Goal: Register for event/course

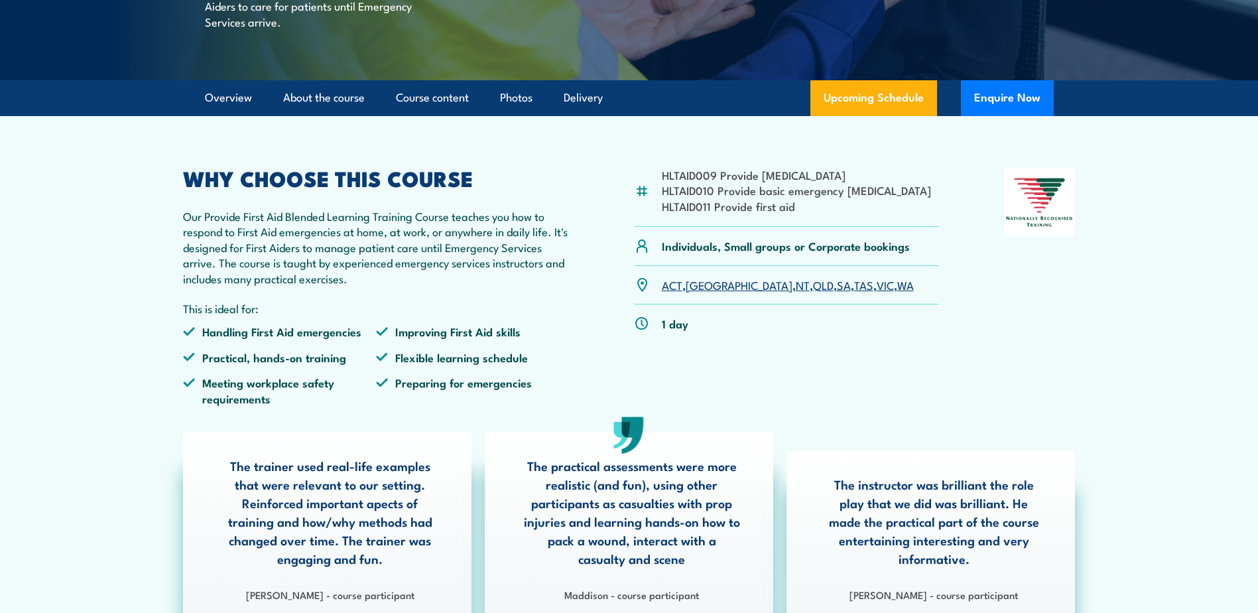
scroll to position [332, 0]
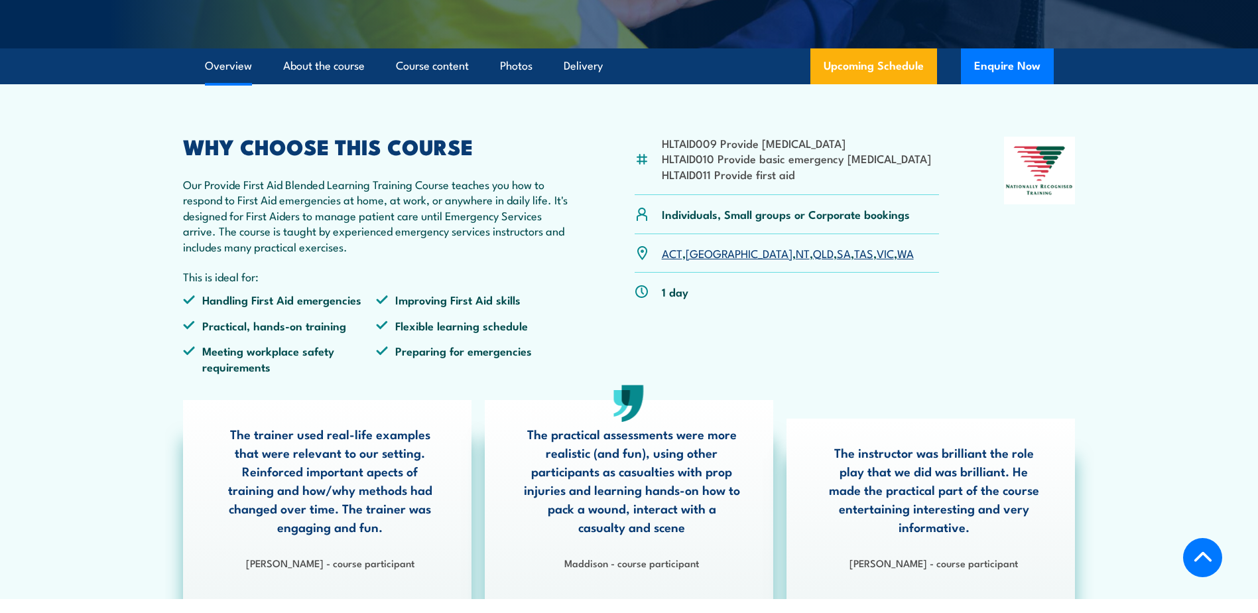
click at [877, 261] on link "VIC" at bounding box center [885, 253] width 17 height 16
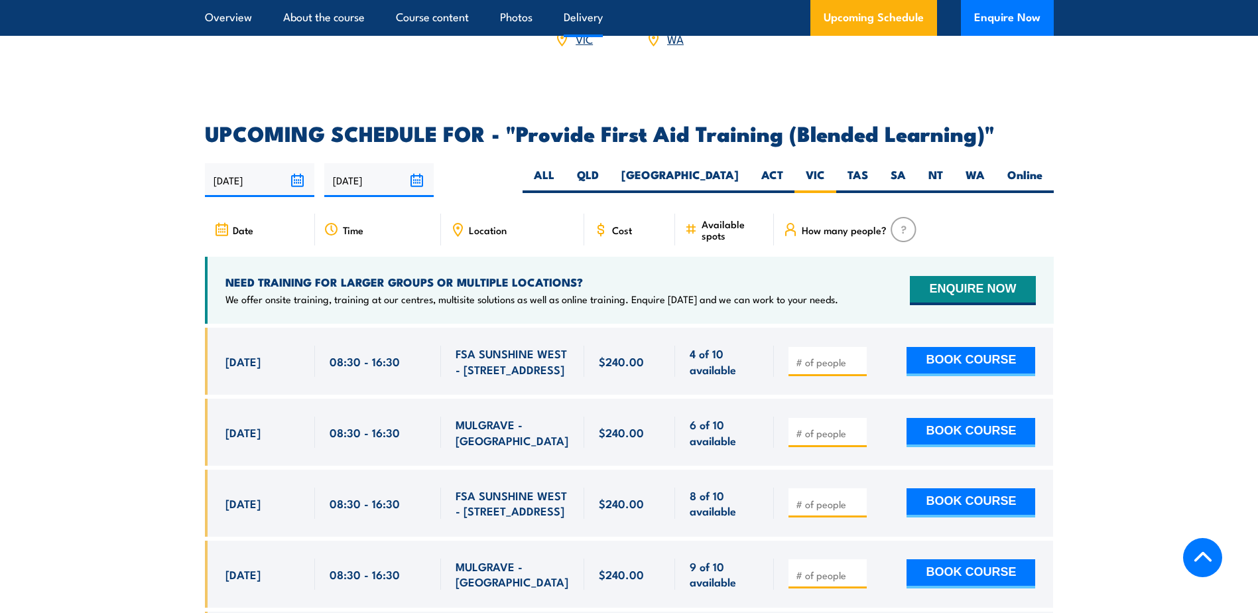
scroll to position [2363, 0]
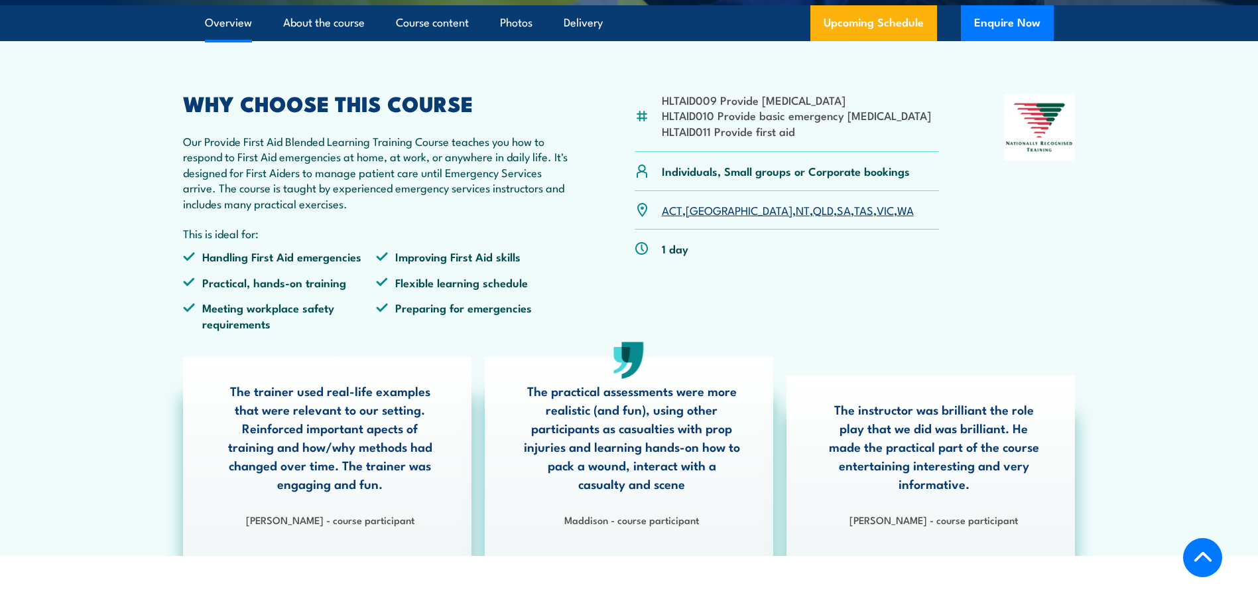
scroll to position [398, 0]
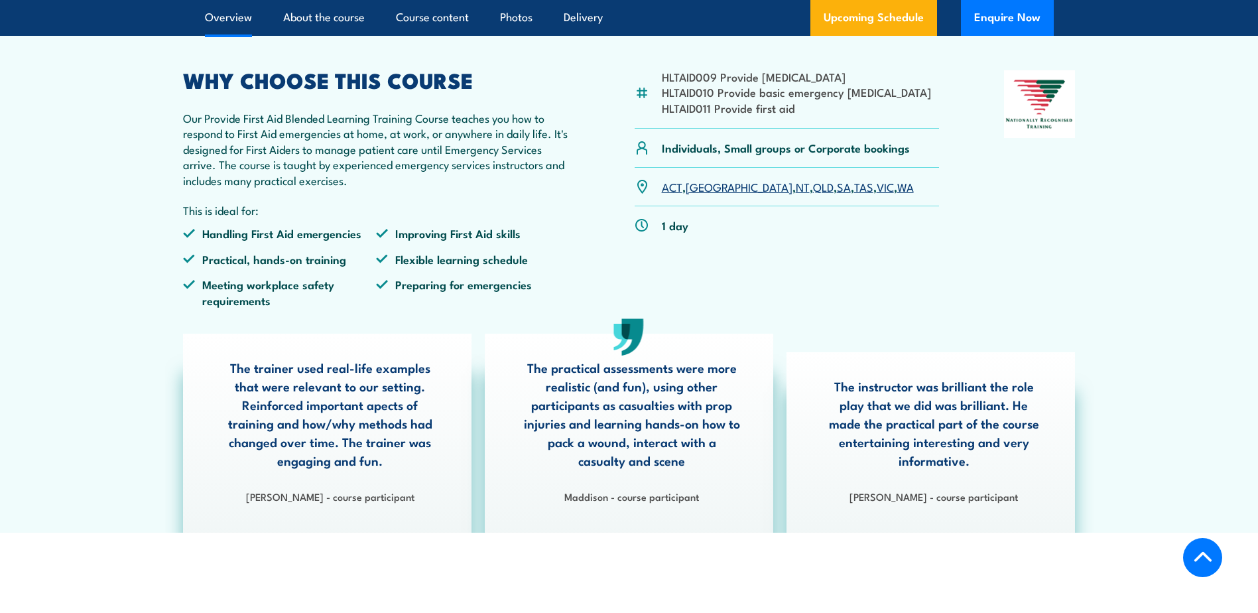
click at [877, 194] on link "VIC" at bounding box center [885, 186] width 17 height 16
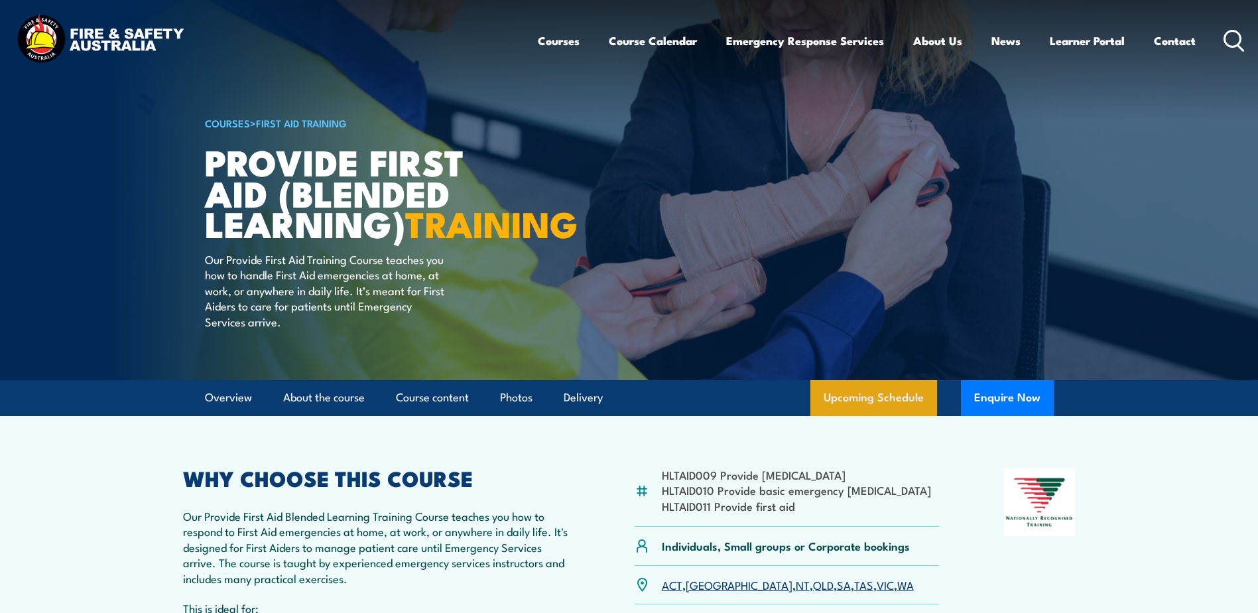
click at [881, 416] on link "Upcoming Schedule" at bounding box center [873, 398] width 127 height 36
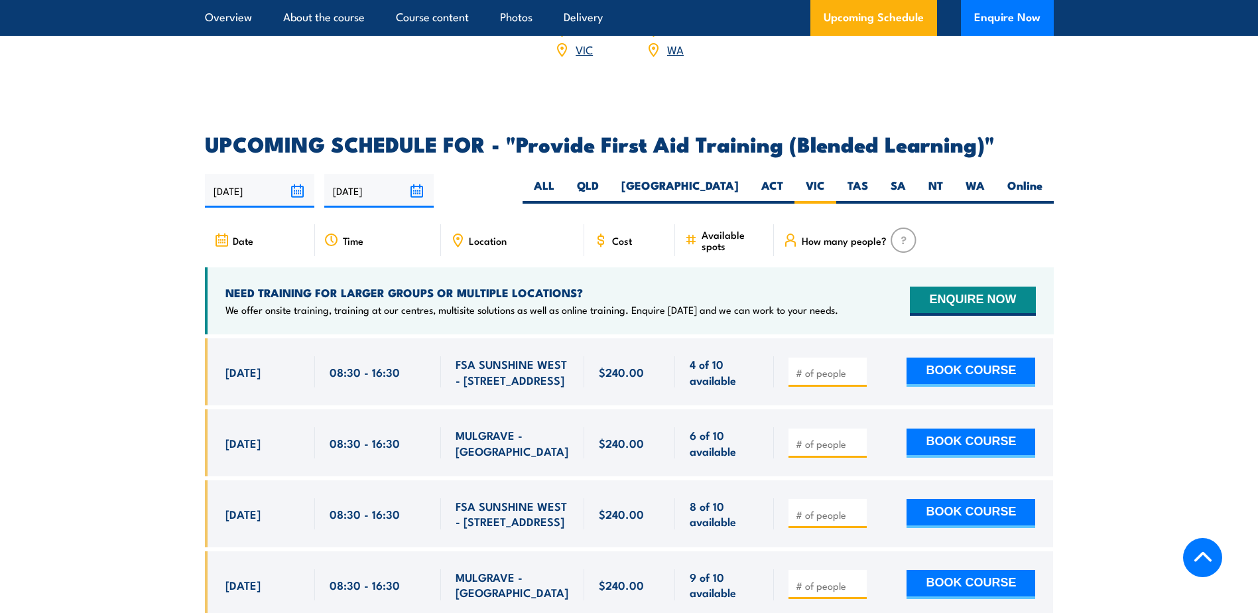
scroll to position [2628, 0]
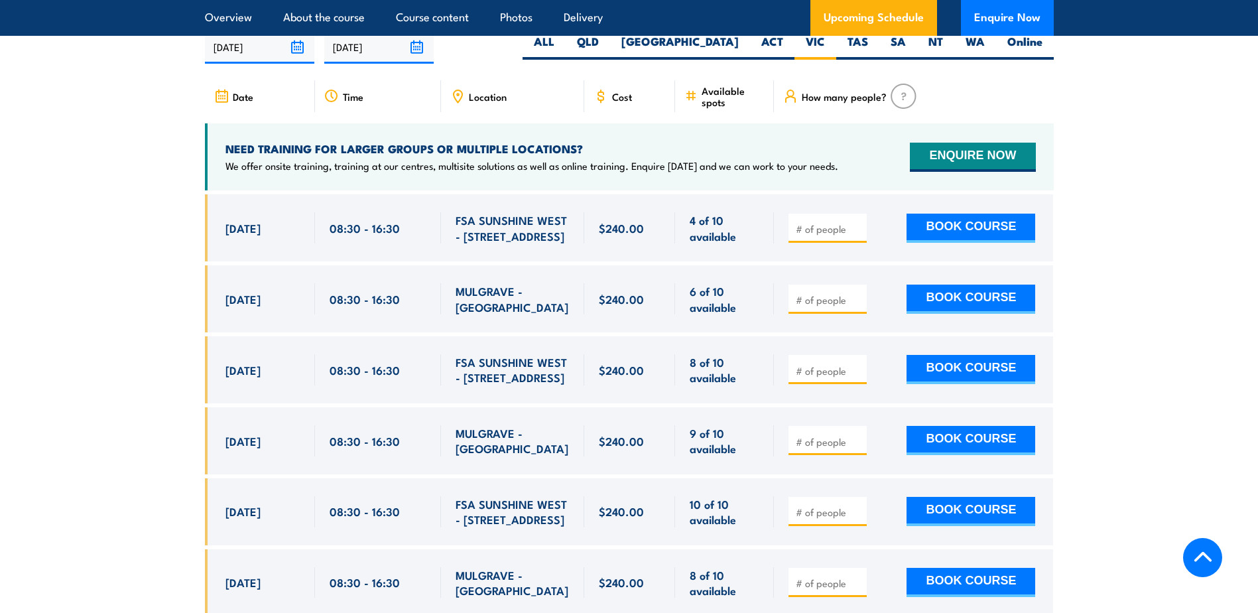
click at [844, 235] on input "number" at bounding box center [829, 228] width 66 height 13
type input "1"
click at [854, 235] on input "1" at bounding box center [829, 228] width 66 height 13
click at [933, 261] on div "1 BOOK COURSE" at bounding box center [913, 227] width 279 height 67
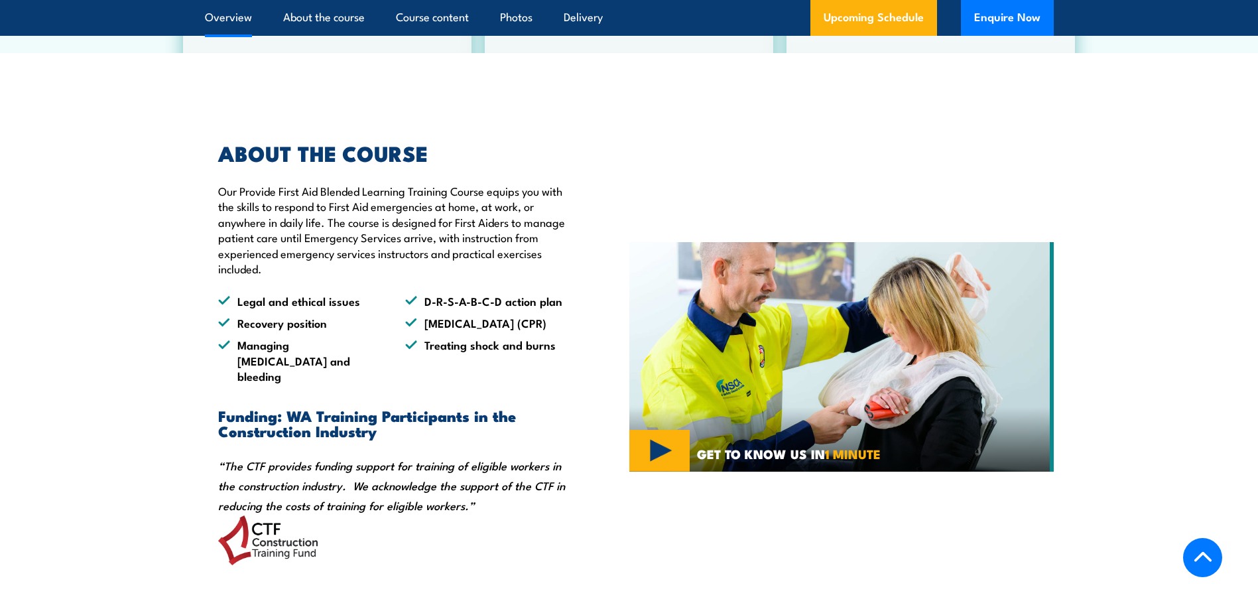
scroll to position [506, 0]
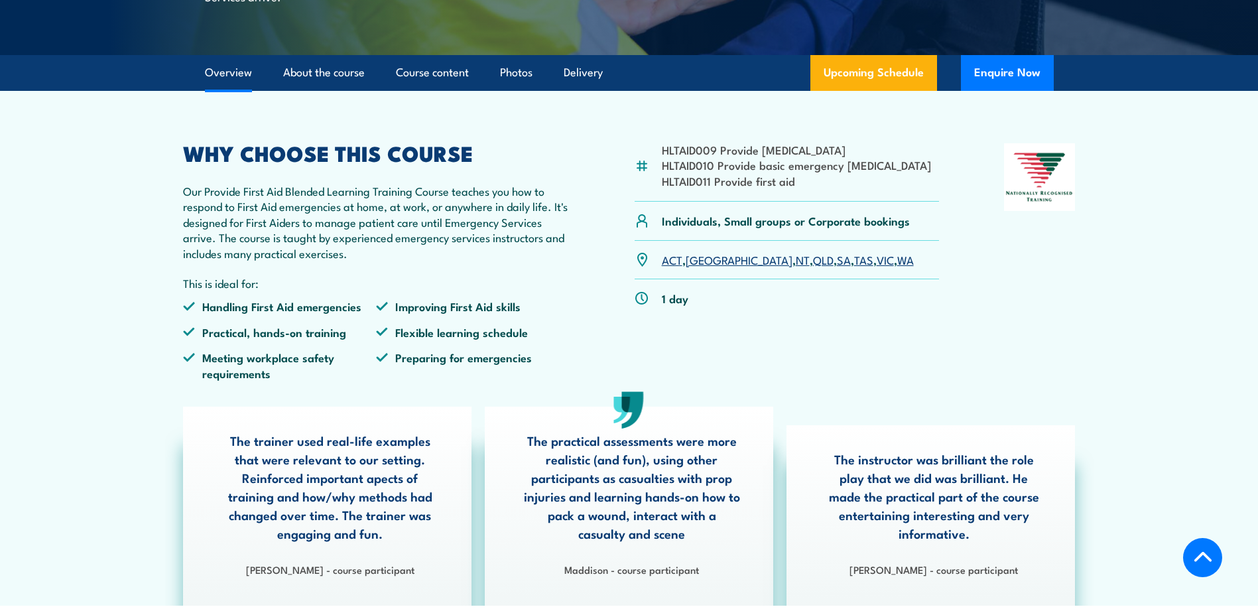
scroll to position [332, 0]
